Goal: Book appointment/travel/reservation

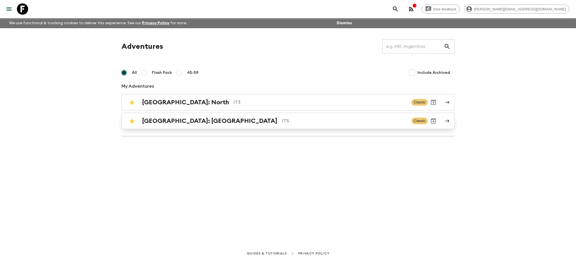
click at [177, 123] on div "[GEOGRAPHIC_DATA]: [GEOGRAPHIC_DATA] IT5" at bounding box center [274, 120] width 265 height 7
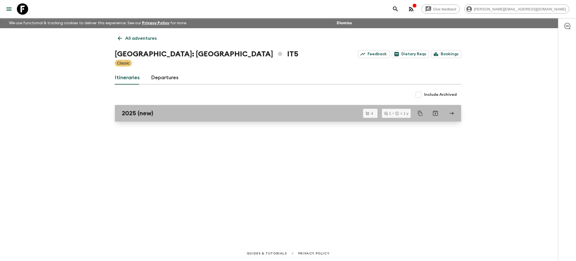
click at [154, 111] on div "2025 (new)" at bounding box center [283, 112] width 322 height 7
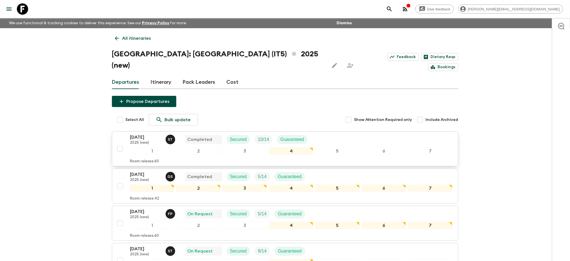
click at [149, 134] on p "[DATE]" at bounding box center [145, 137] width 31 height 7
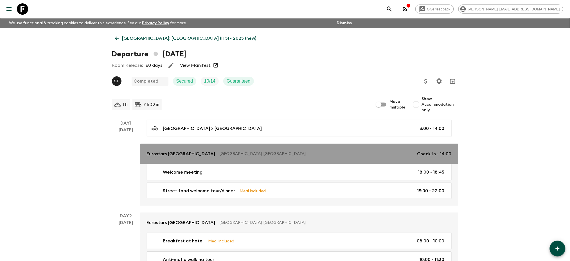
click at [182, 155] on p "Eurostars [GEOGRAPHIC_DATA]" at bounding box center [181, 153] width 69 height 7
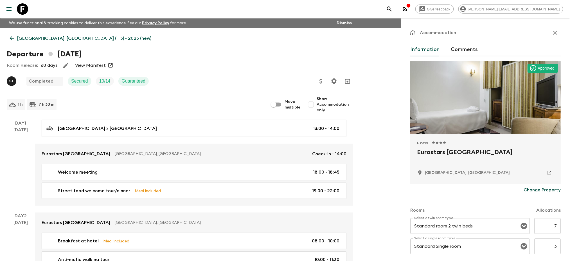
click at [552, 33] on icon "button" at bounding box center [555, 32] width 7 height 7
